Goal: Answer question/provide support

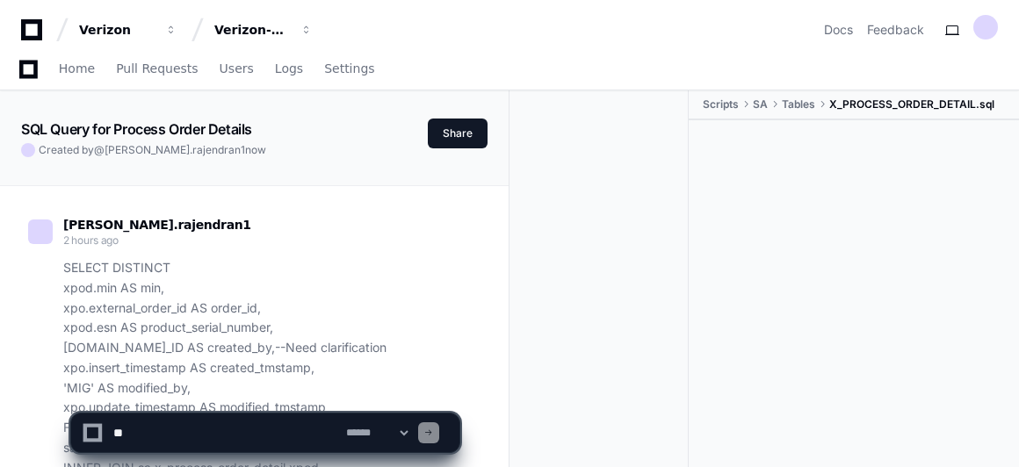
scroll to position [13697, 0]
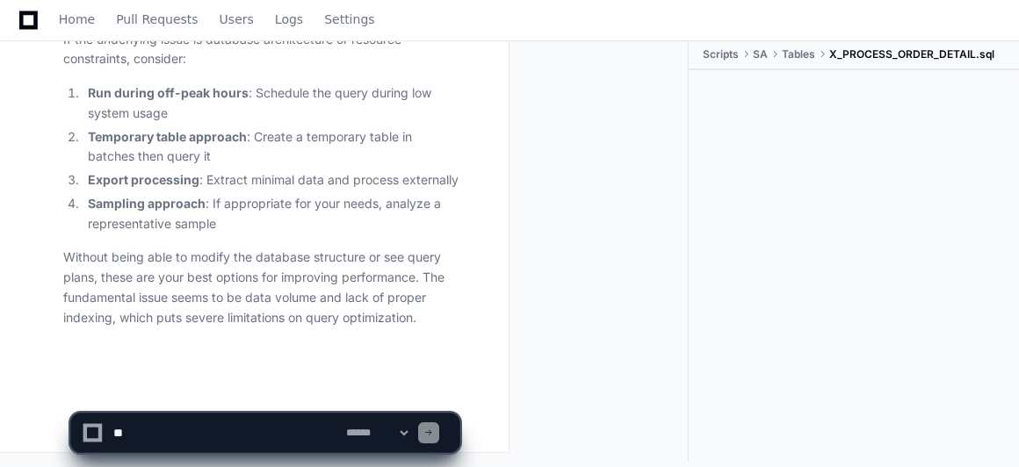
click at [217, 433] on textarea at bounding box center [226, 433] width 233 height 39
paste textarea "**********"
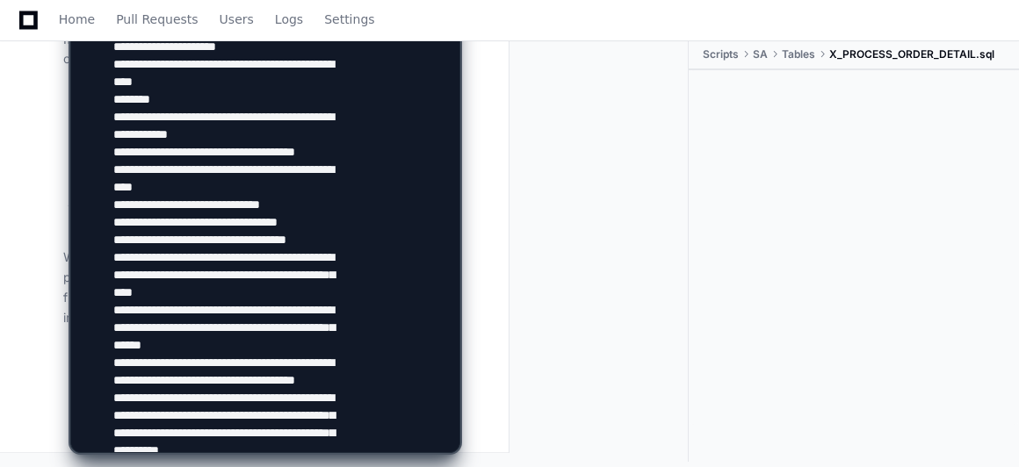
scroll to position [2711, 0]
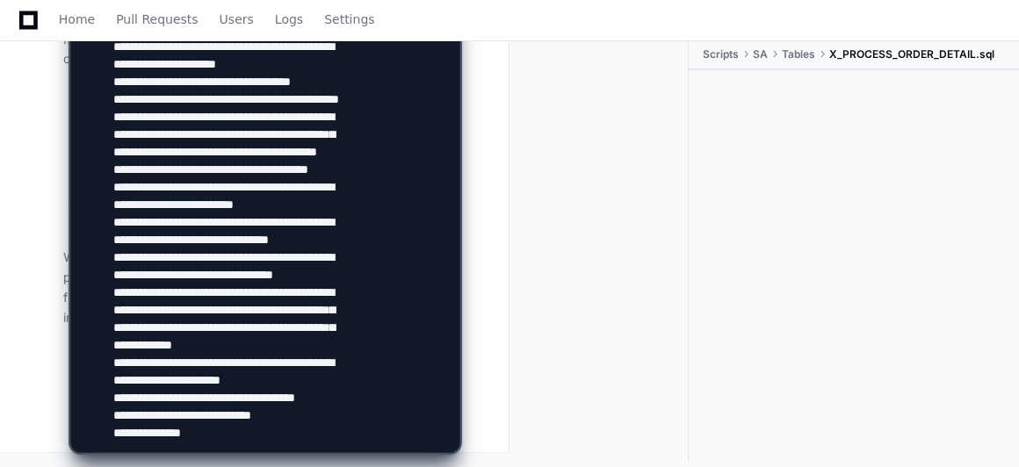
type textarea "**********"
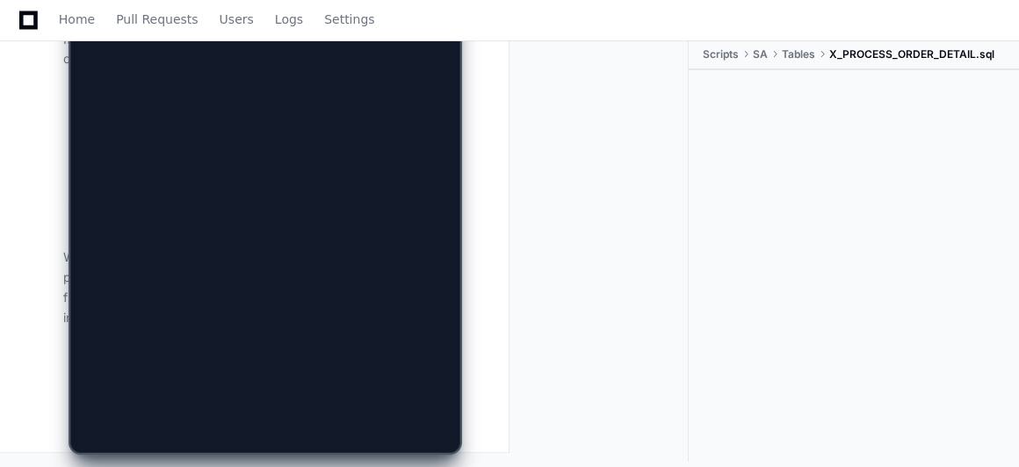
scroll to position [0, 0]
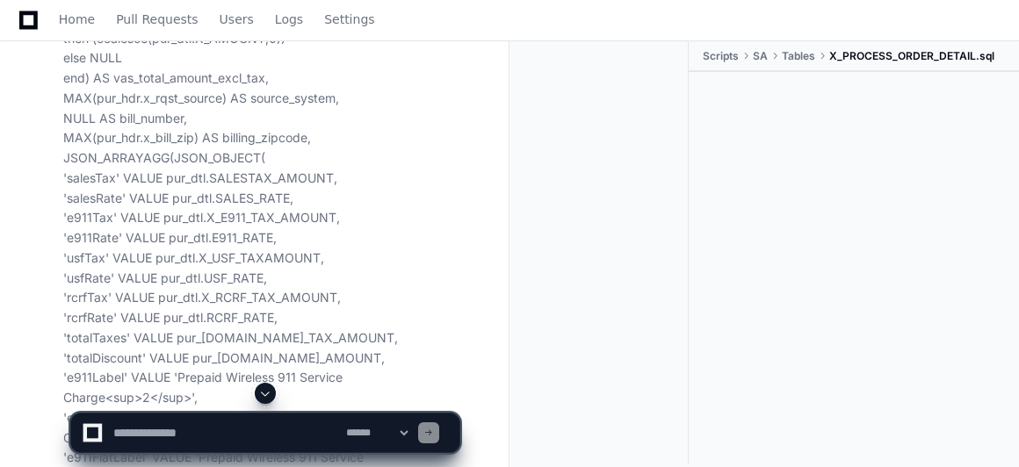
click at [205, 430] on textarea at bounding box center [226, 433] width 233 height 39
type textarea "*"
type textarea "**********"
click at [267, 394] on span at bounding box center [265, 393] width 14 height 14
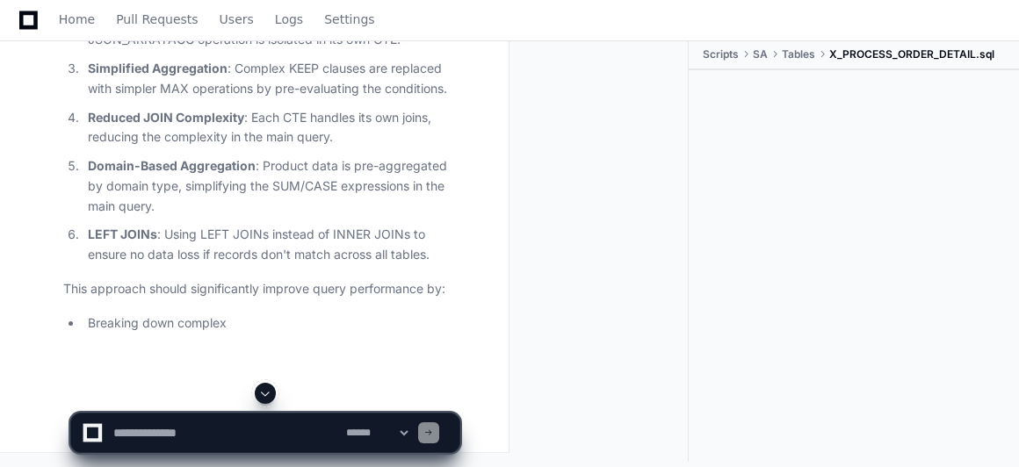
click at [264, 394] on span at bounding box center [265, 393] width 14 height 14
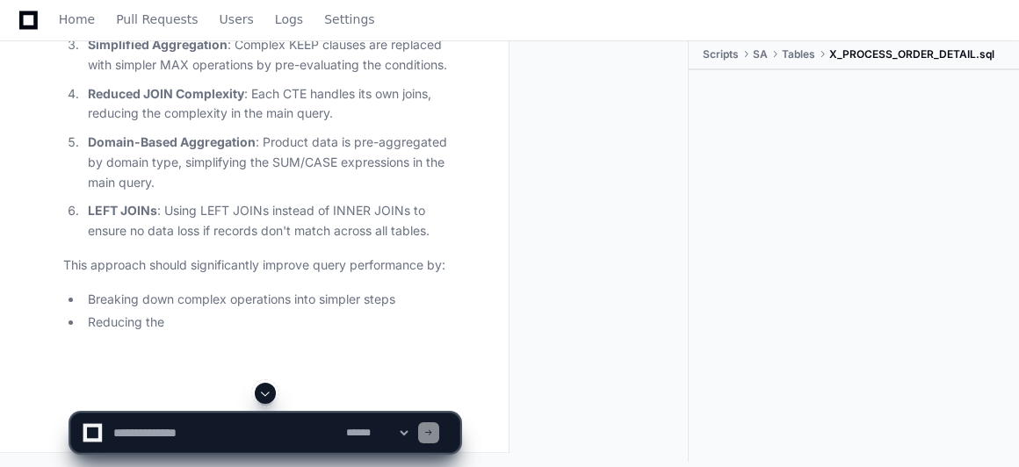
scroll to position [26968, 0]
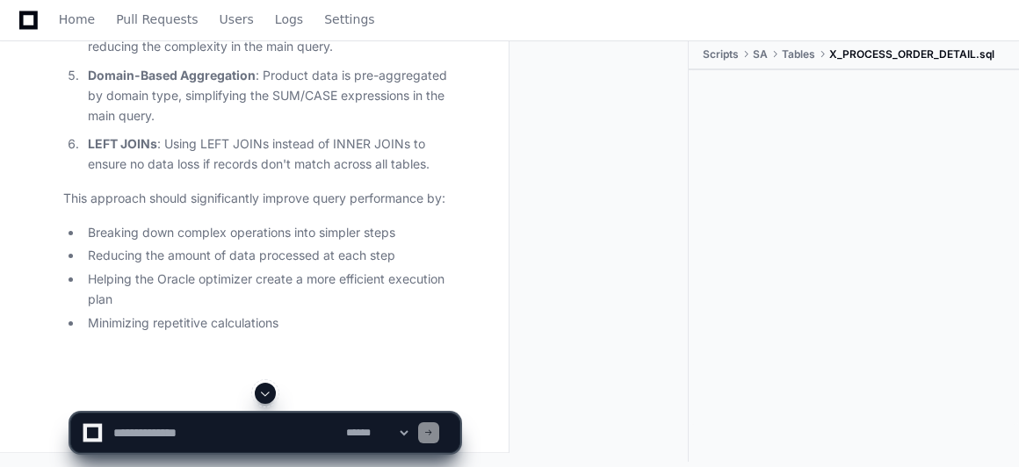
click at [264, 391] on span at bounding box center [265, 393] width 14 height 14
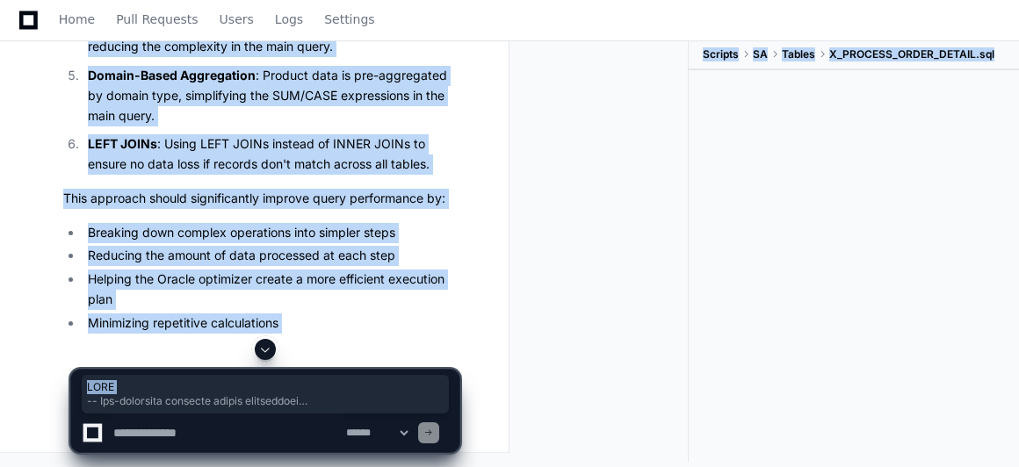
drag, startPoint x: 74, startPoint y: 256, endPoint x: 188, endPoint y: 331, distance: 136.9
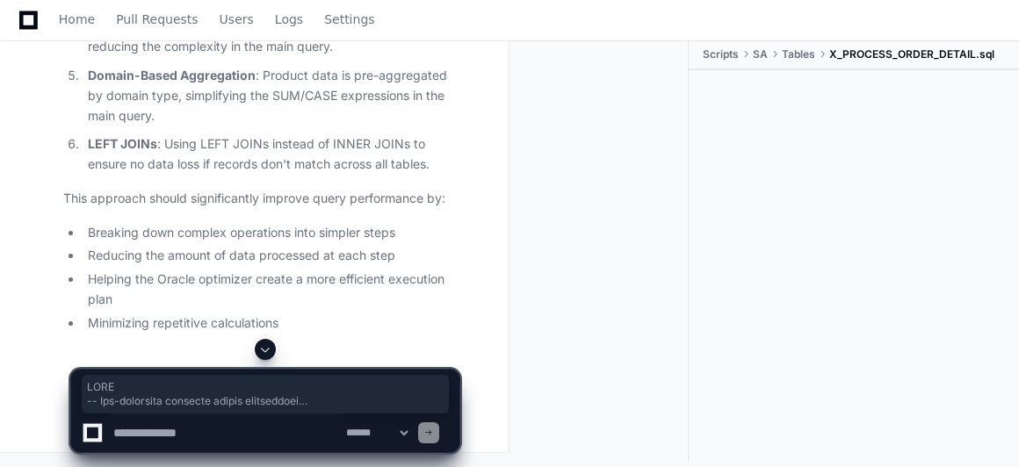
scroll to position [26516, 0]
copy div "WITH -- Pre-aggregate purchase header information header_data AS ( SELECT pur_h…"
click at [171, 433] on textarea at bounding box center [226, 433] width 233 height 39
paste textarea "**********"
type textarea "**********"
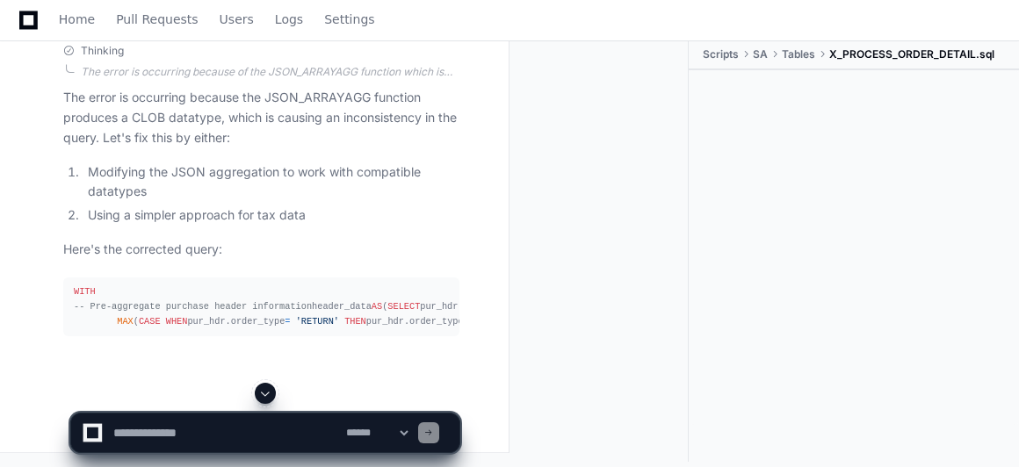
scroll to position [33869, 0]
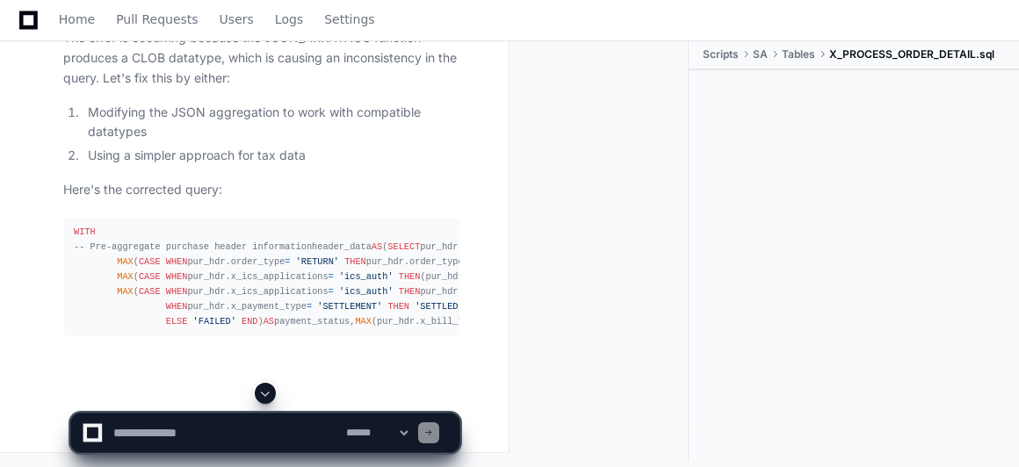
click at [265, 392] on span at bounding box center [265, 393] width 14 height 14
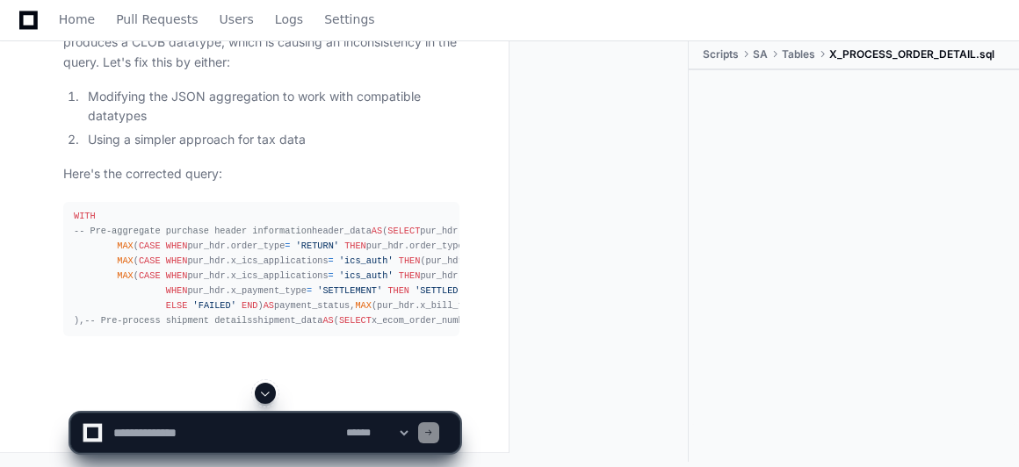
click at [265, 392] on span at bounding box center [265, 393] width 14 height 14
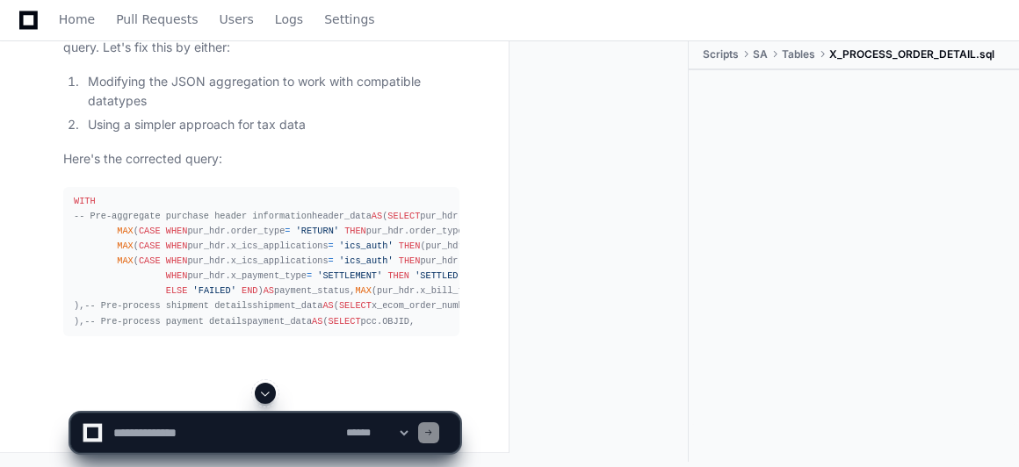
click at [265, 392] on span at bounding box center [265, 393] width 14 height 14
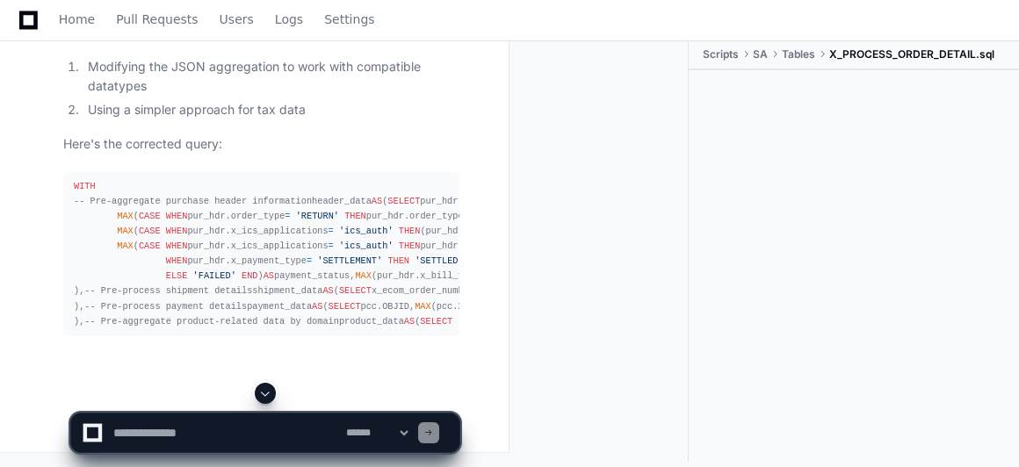
click at [265, 392] on span at bounding box center [265, 393] width 14 height 14
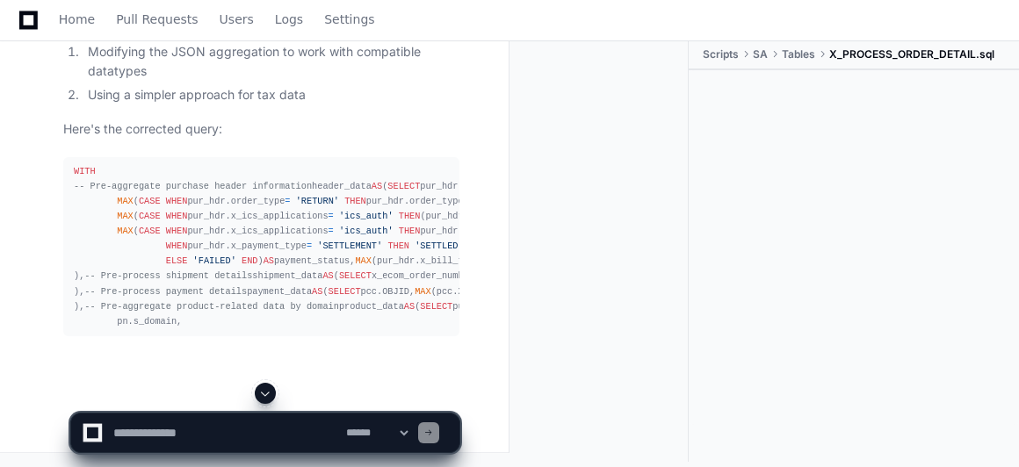
click at [265, 392] on span at bounding box center [265, 393] width 14 height 14
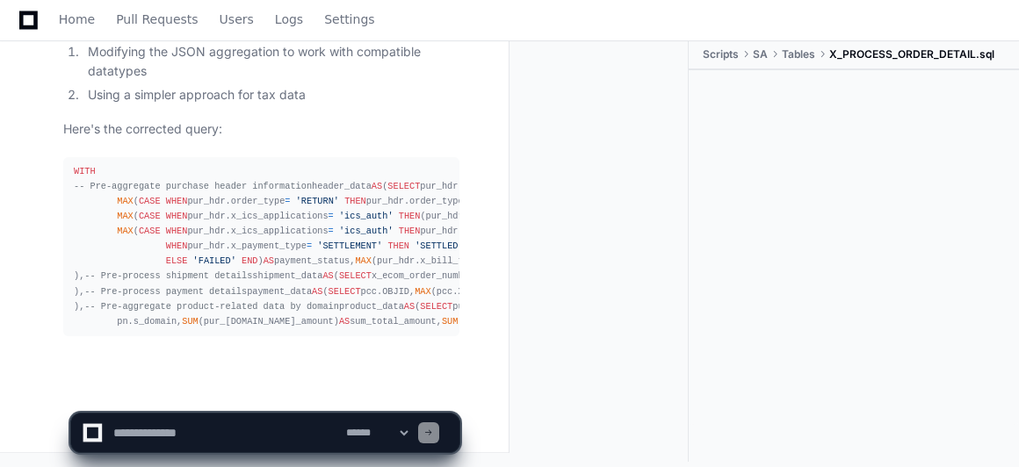
scroll to position [35332, 0]
click at [265, 392] on span at bounding box center [265, 393] width 14 height 14
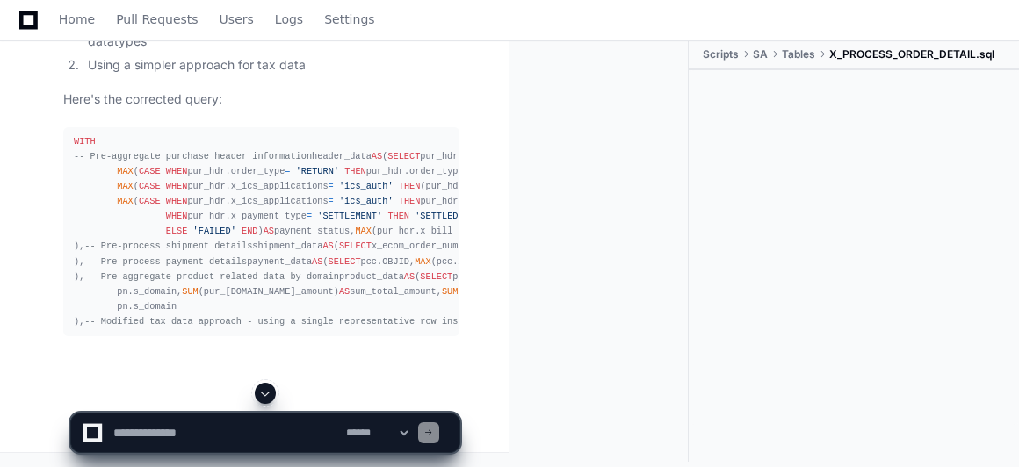
click at [265, 392] on span at bounding box center [265, 393] width 14 height 14
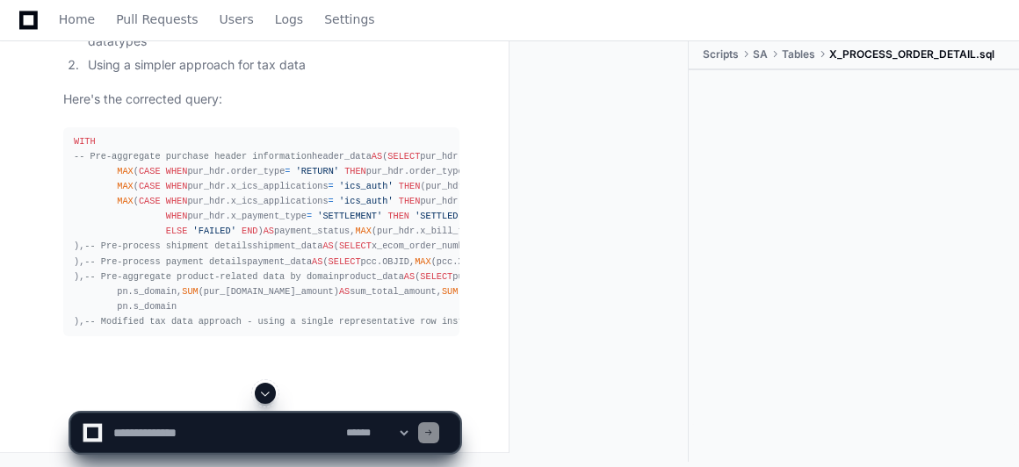
scroll to position [35633, 0]
click at [265, 392] on span at bounding box center [265, 393] width 14 height 14
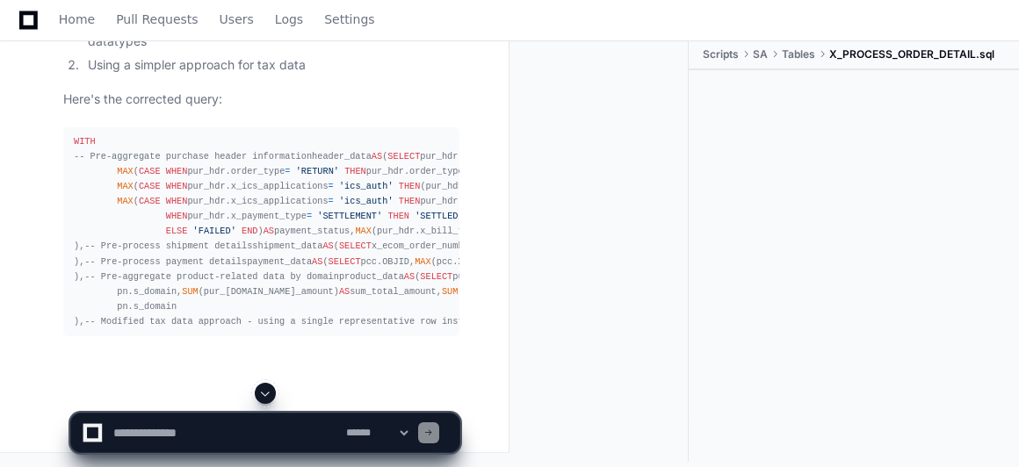
click at [267, 386] on span at bounding box center [265, 393] width 14 height 14
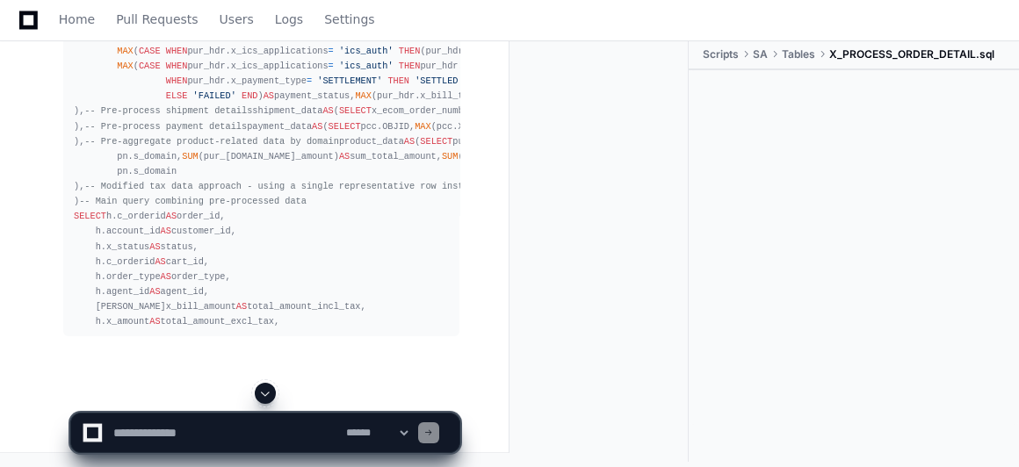
click at [268, 394] on span at bounding box center [265, 393] width 14 height 14
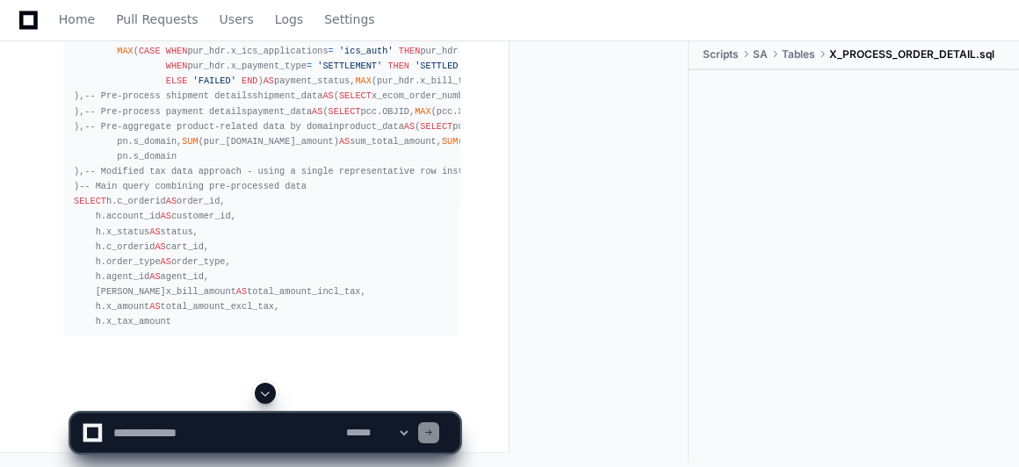
scroll to position [36039, 0]
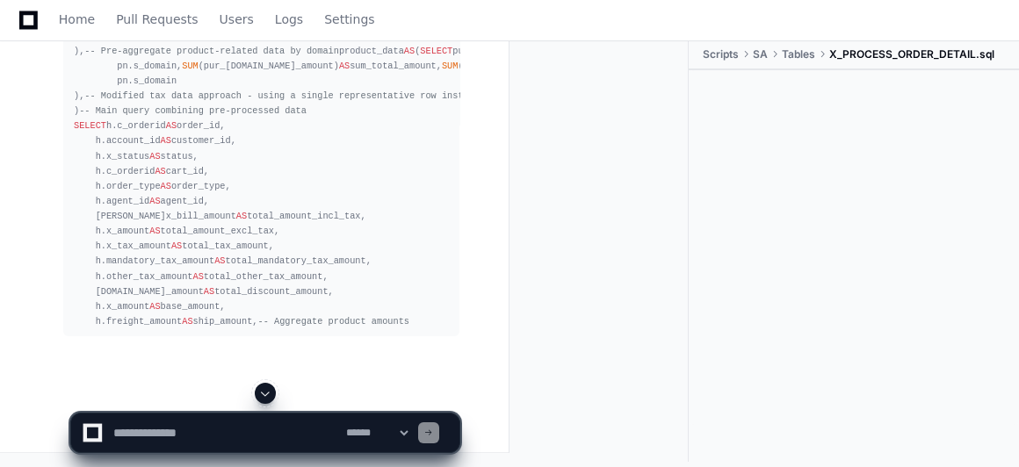
click at [268, 394] on span at bounding box center [265, 393] width 14 height 14
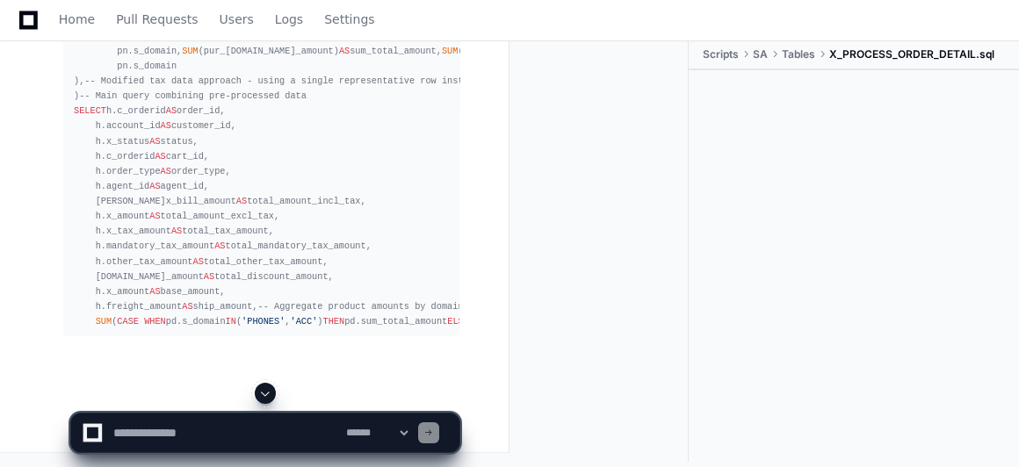
click at [268, 394] on span at bounding box center [265, 393] width 14 height 14
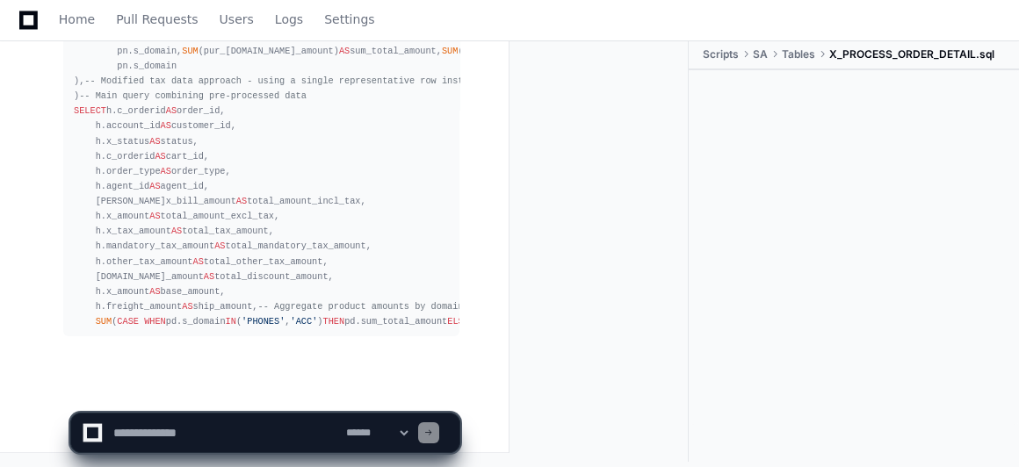
scroll to position [36190, 0]
click at [268, 394] on span at bounding box center [265, 393] width 14 height 14
click at [268, 394] on app-app-chat-input "**********" at bounding box center [265, 418] width 390 height 70
click at [268, 394] on span at bounding box center [265, 393] width 14 height 14
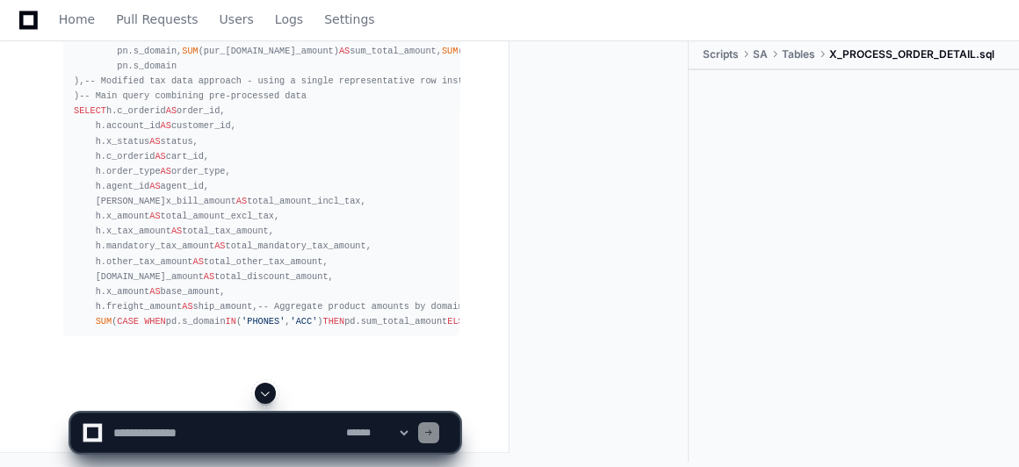
scroll to position [36250, 0]
click at [268, 394] on span at bounding box center [265, 393] width 14 height 14
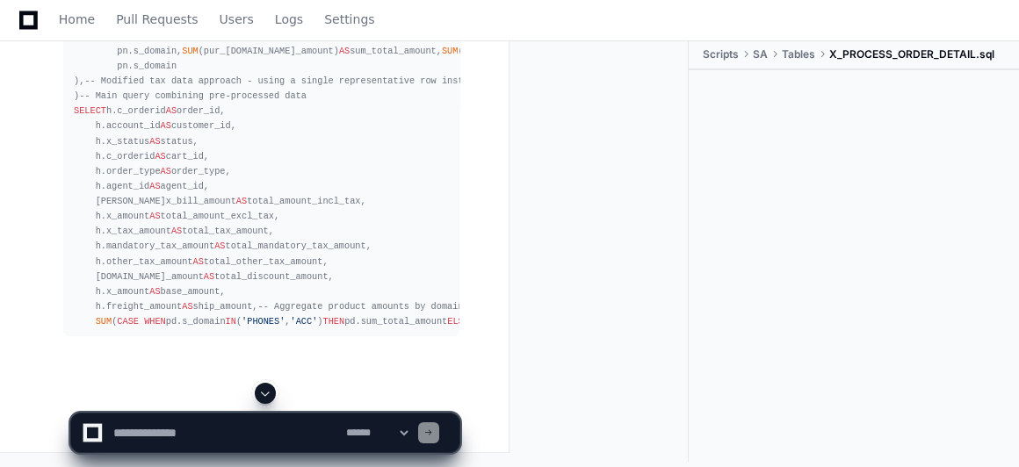
click at [268, 394] on span at bounding box center [265, 393] width 14 height 14
click at [268, 394] on app-app-chat-input "**********" at bounding box center [265, 418] width 390 height 70
click at [268, 394] on span at bounding box center [265, 393] width 14 height 14
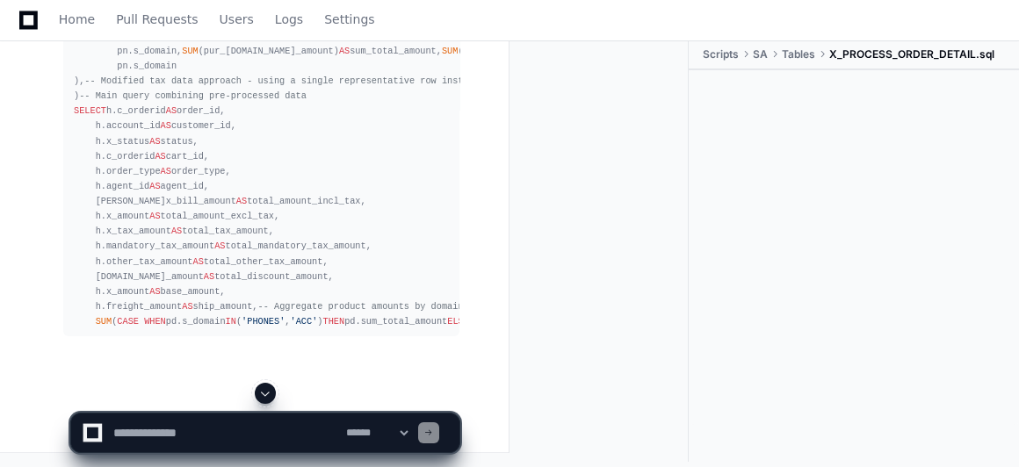
click at [268, 394] on span at bounding box center [265, 393] width 14 height 14
click at [268, 394] on app-app-chat-input "**********" at bounding box center [265, 418] width 390 height 70
click at [268, 394] on span at bounding box center [265, 393] width 14 height 14
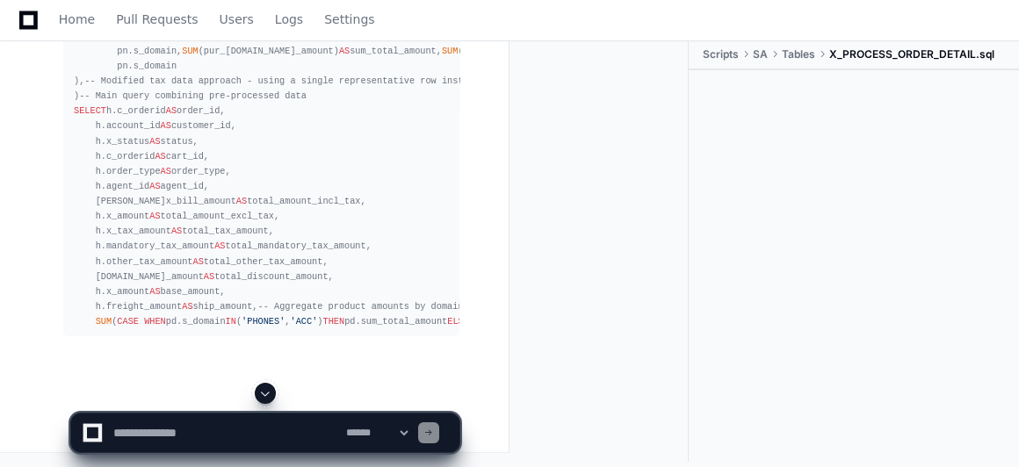
click at [268, 394] on span at bounding box center [265, 393] width 14 height 14
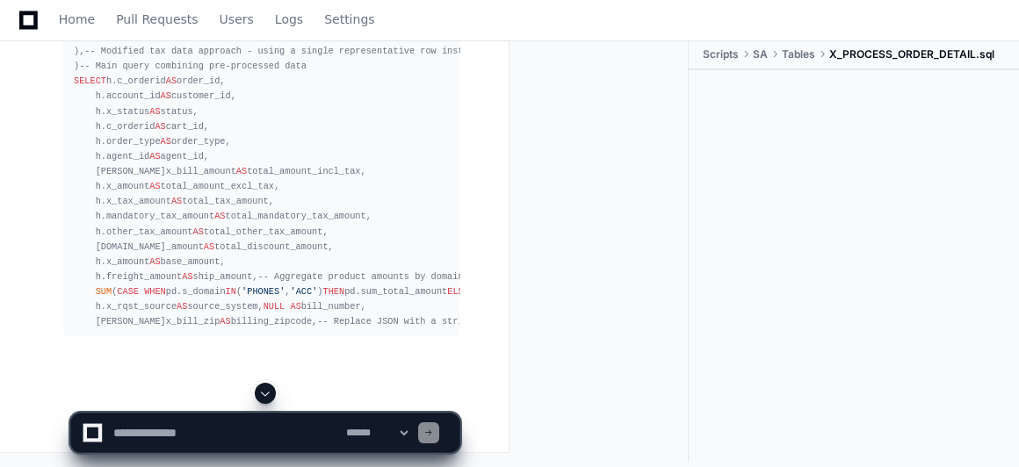
click at [268, 393] on span at bounding box center [265, 393] width 14 height 14
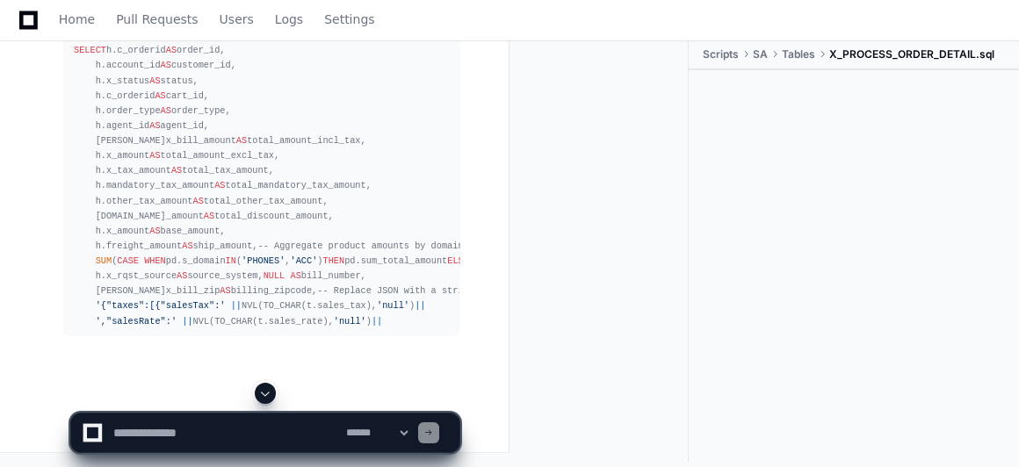
click at [268, 393] on span at bounding box center [265, 393] width 14 height 14
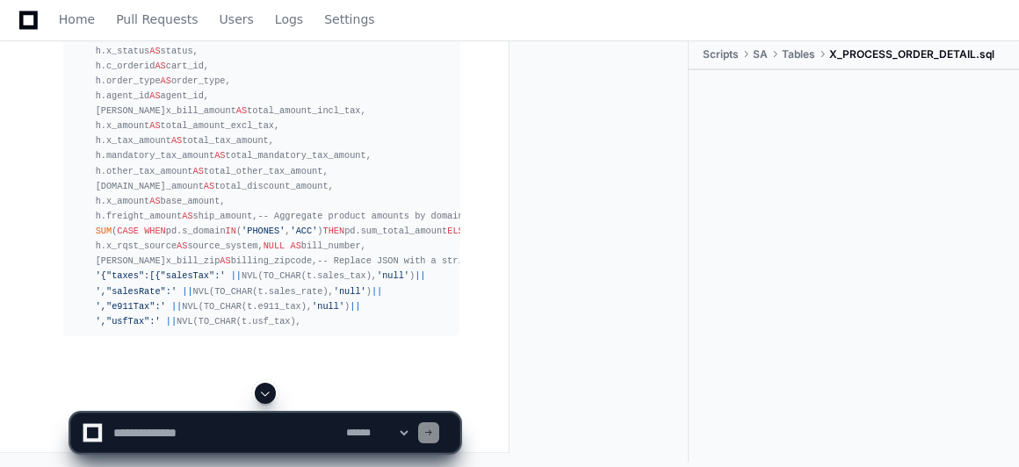
click at [268, 393] on span at bounding box center [265, 393] width 14 height 14
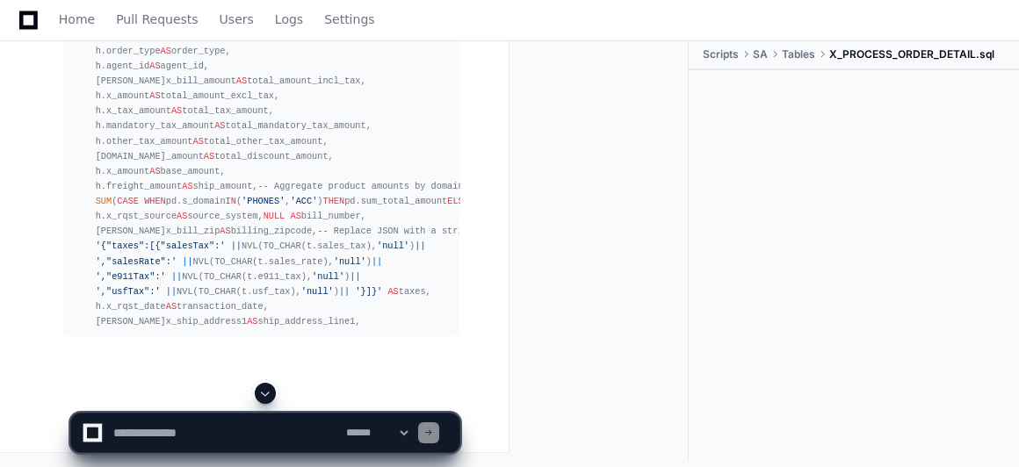
click at [268, 393] on span at bounding box center [265, 393] width 14 height 14
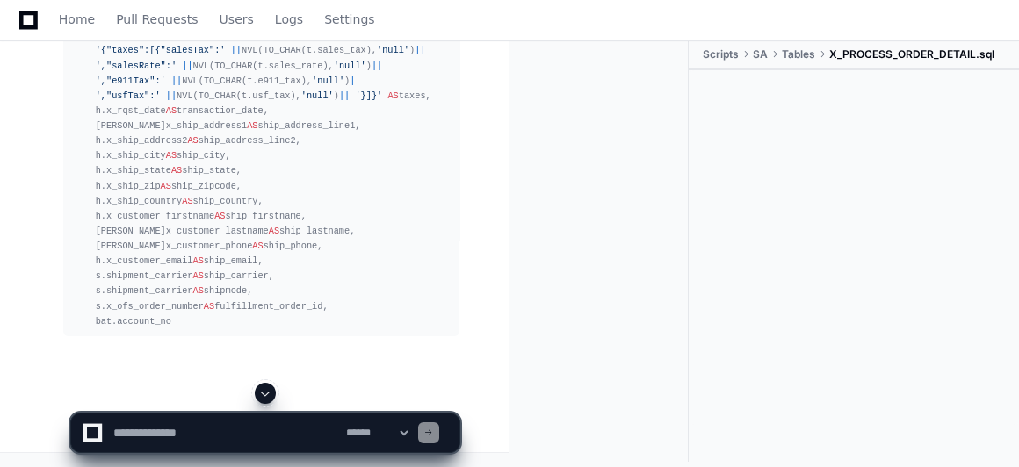
click at [268, 393] on span at bounding box center [265, 393] width 14 height 14
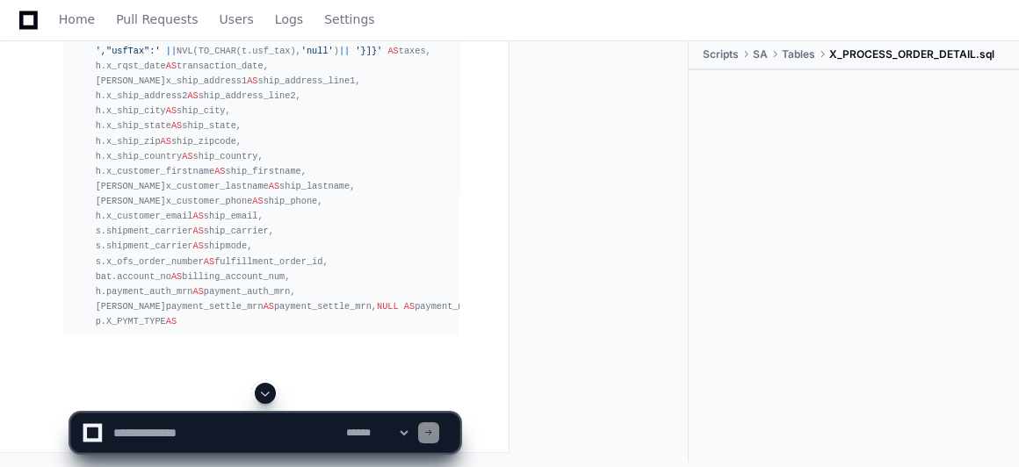
click at [268, 393] on span at bounding box center [265, 393] width 14 height 14
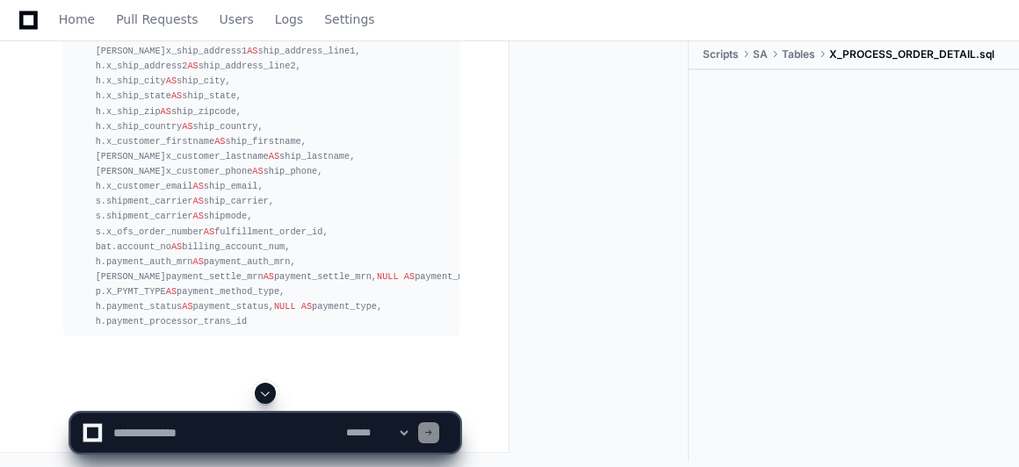
click at [268, 393] on span at bounding box center [265, 393] width 14 height 14
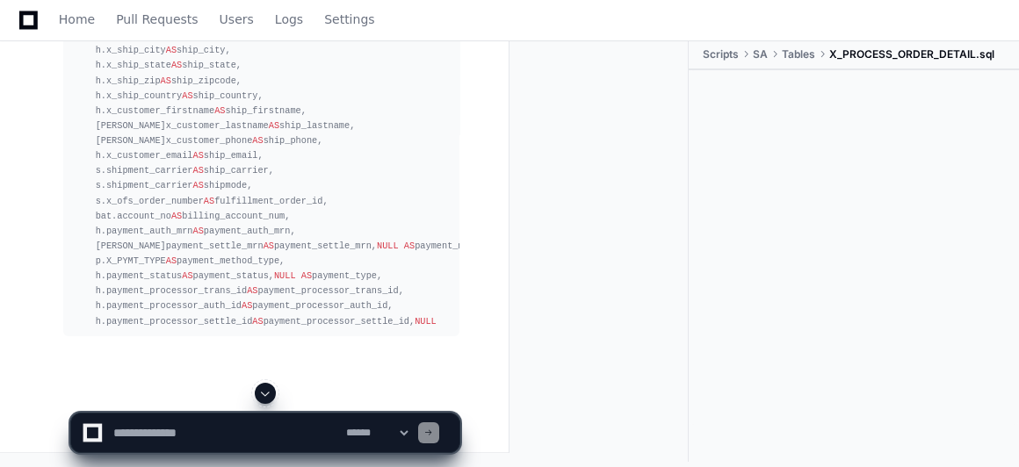
click at [268, 393] on span at bounding box center [265, 393] width 14 height 14
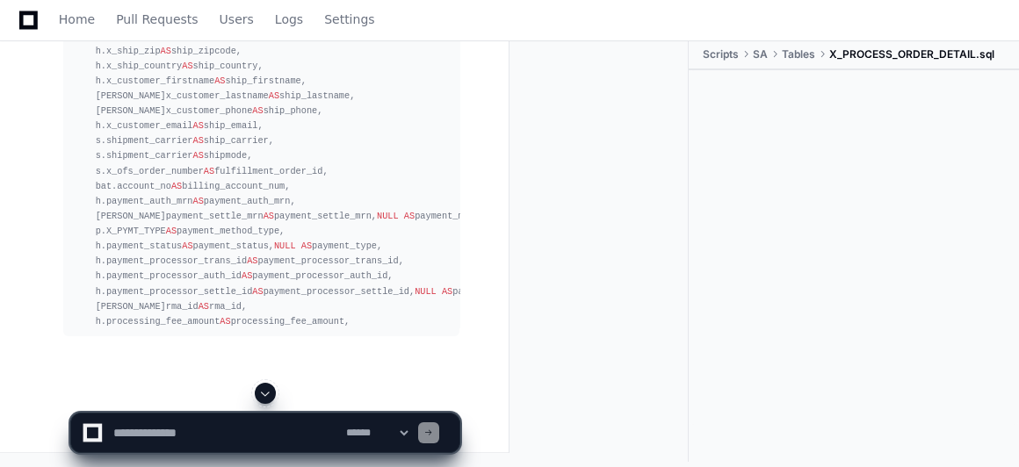
click at [268, 393] on span at bounding box center [265, 393] width 14 height 14
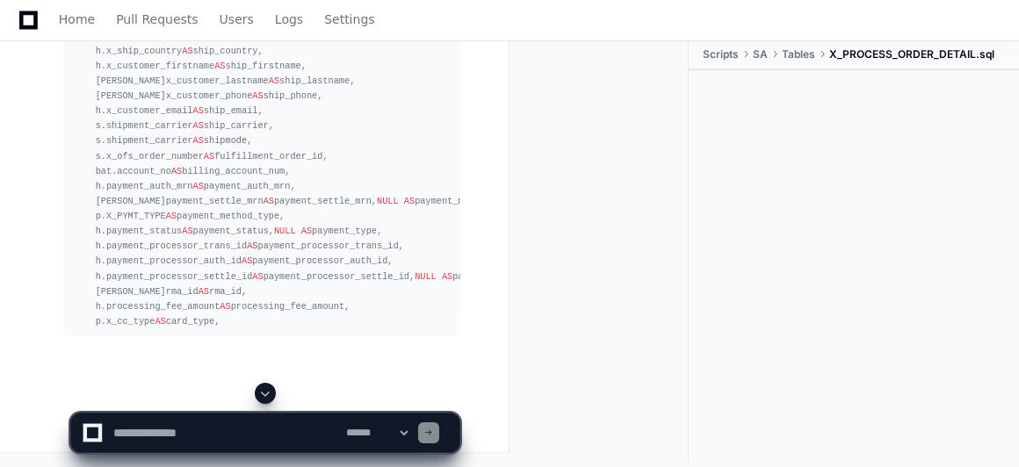
click at [268, 393] on span at bounding box center [265, 393] width 14 height 14
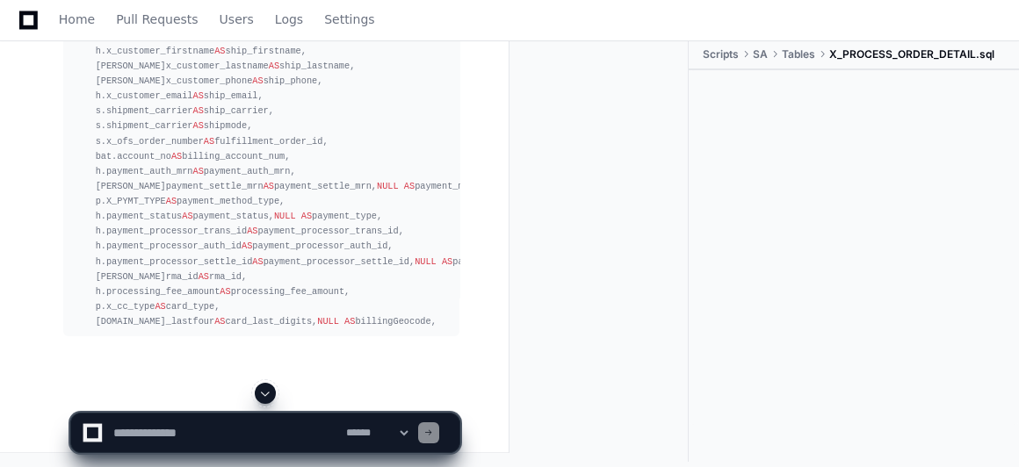
click at [268, 393] on span at bounding box center [265, 393] width 14 height 14
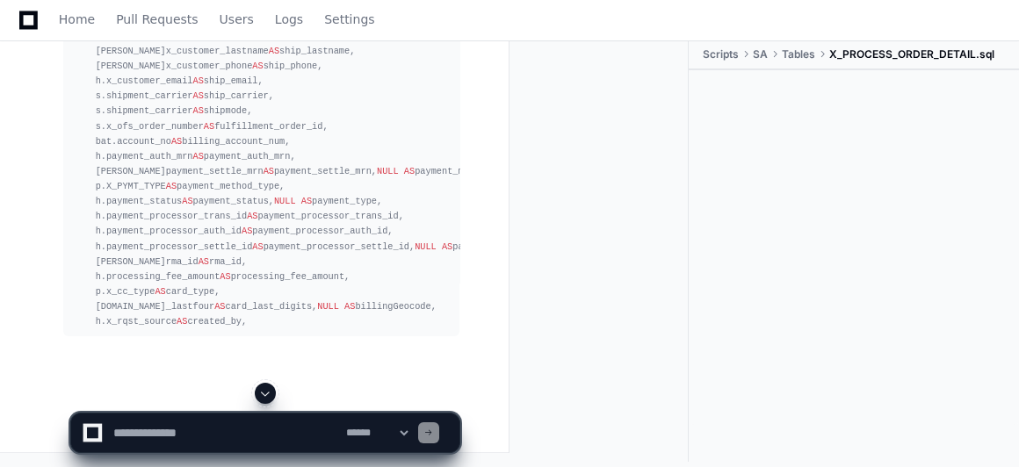
click at [268, 393] on span at bounding box center [265, 393] width 14 height 14
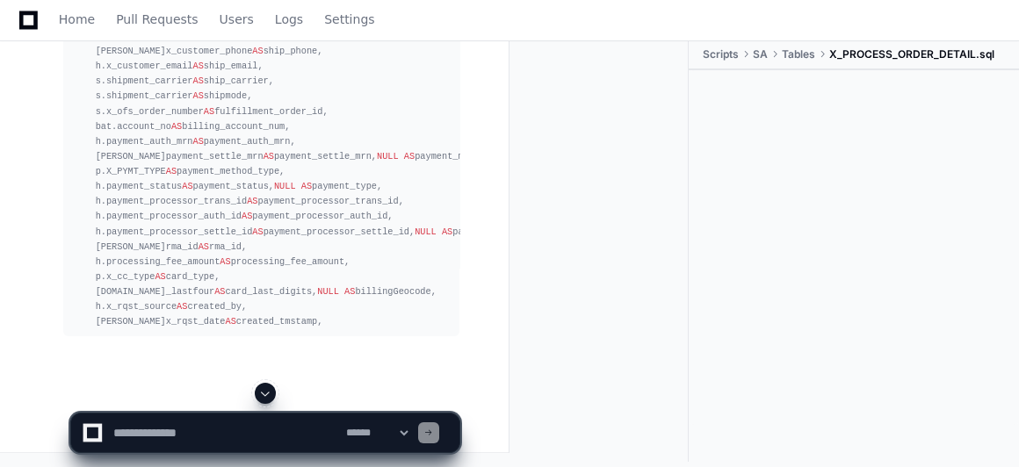
click at [268, 393] on span at bounding box center [265, 393] width 14 height 14
click at [268, 393] on app-app-chat-input "**********" at bounding box center [265, 418] width 390 height 70
